Goal: Book appointment/travel/reservation

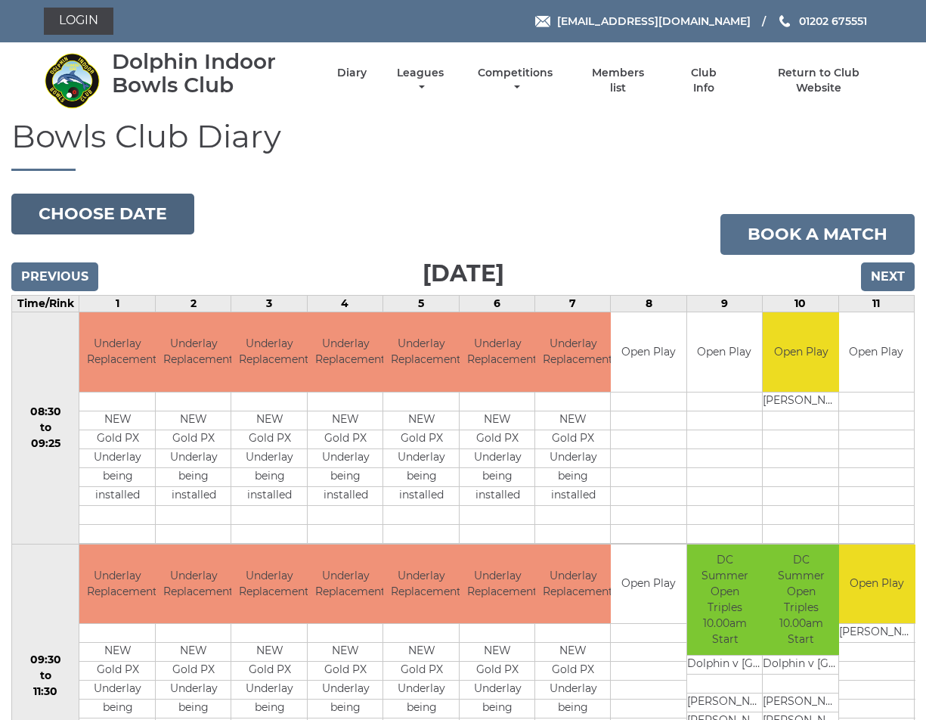
click at [117, 217] on button "Choose date" at bounding box center [102, 214] width 183 height 41
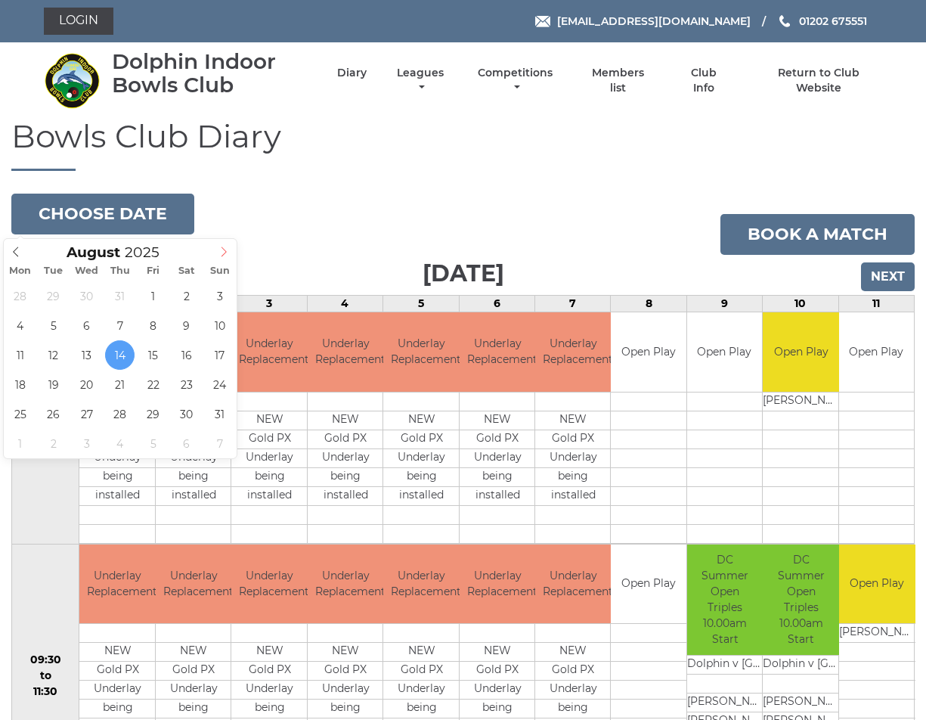
click at [224, 249] on icon at bounding box center [223, 252] width 5 height 10
type input "2026"
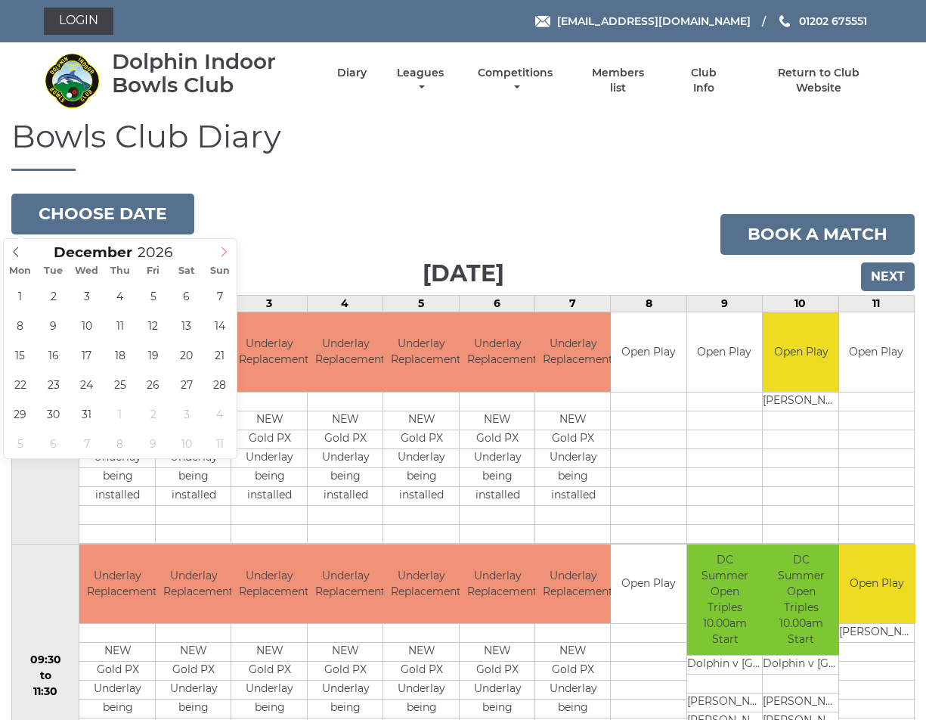
click at [224, 249] on icon at bounding box center [223, 252] width 5 height 10
type input "[DATE]"
